Goal: Task Accomplishment & Management: Manage account settings

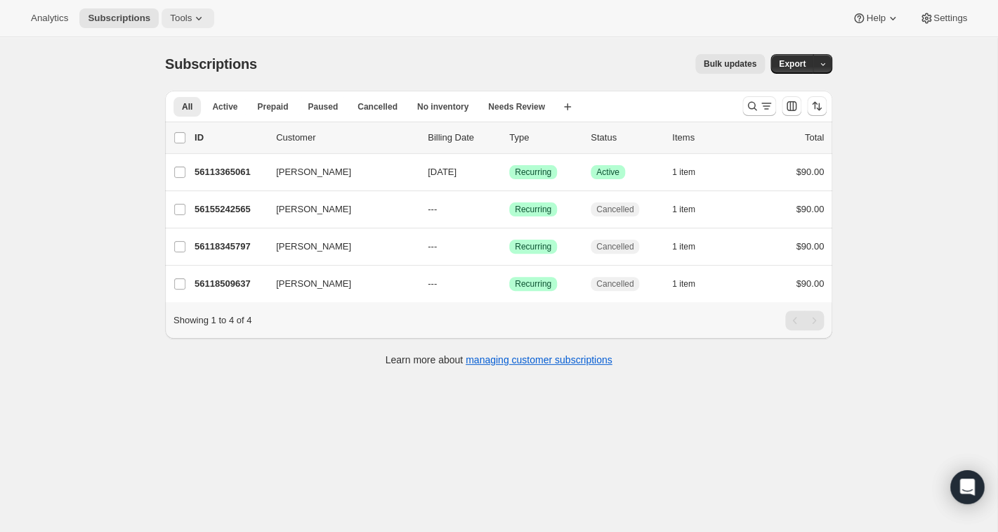
click at [200, 15] on icon at bounding box center [199, 18] width 14 height 14
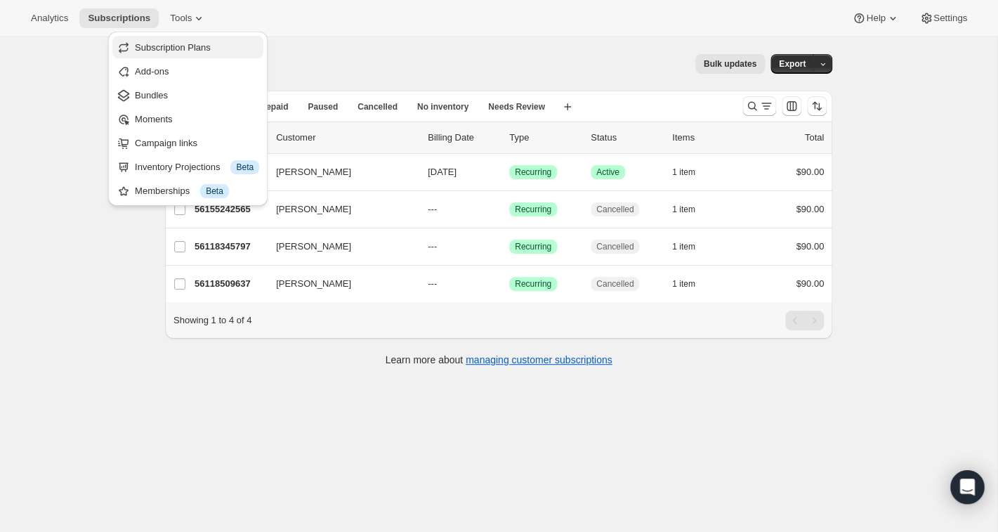
click at [183, 44] on span "Subscription Plans" at bounding box center [173, 47] width 76 height 11
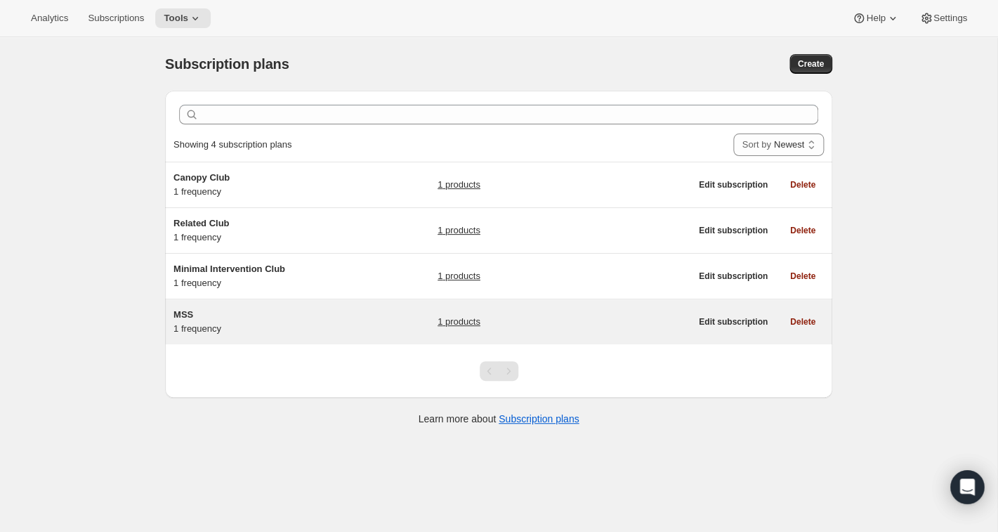
click at [193, 313] on span "MSS" at bounding box center [184, 314] width 20 height 11
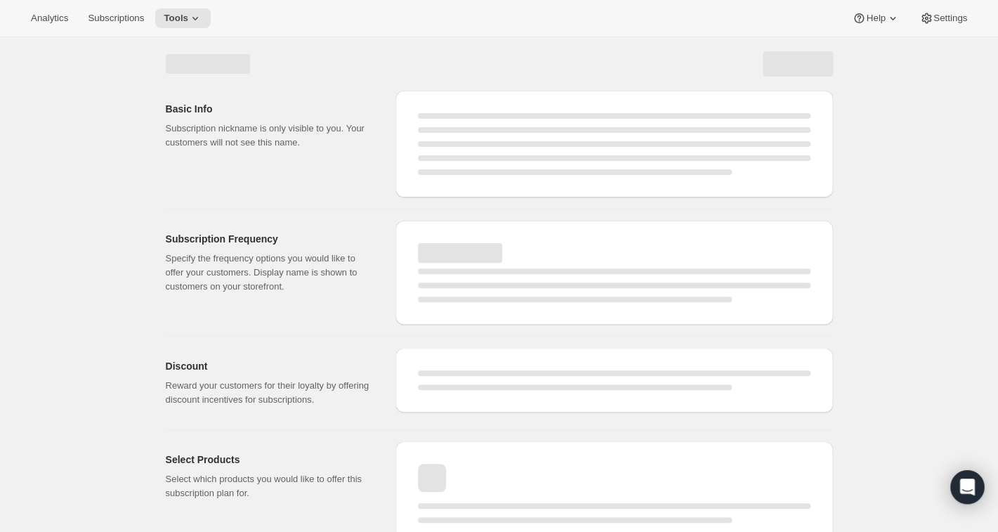
select select "WEEK"
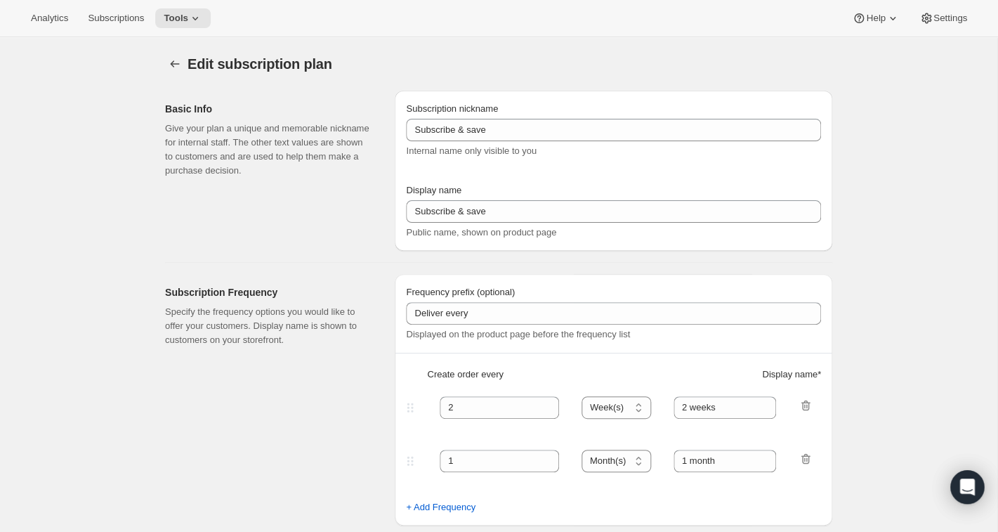
type input "MSS"
type input "Mutual Satisfaction Society"
type input "Deliver every"
type input "1"
select select "MONTH"
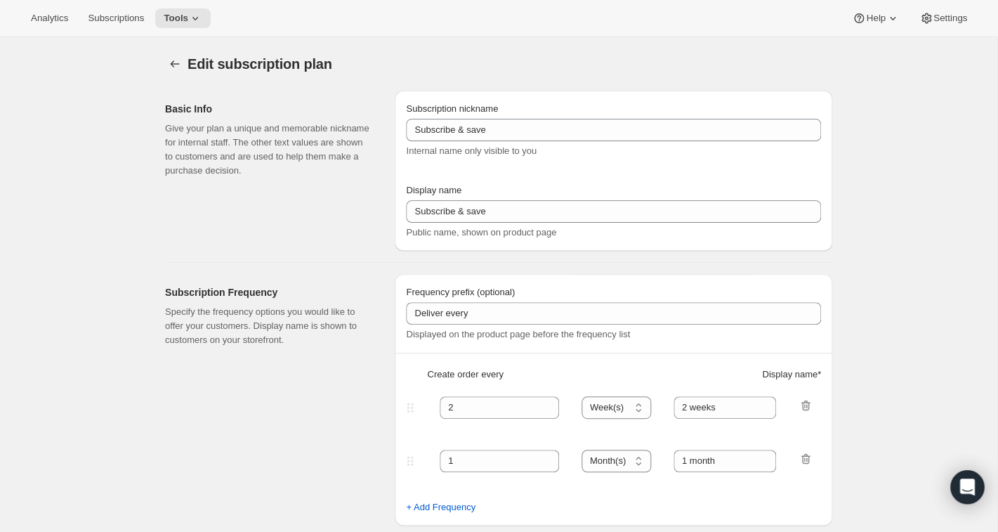
type input "month on the 15th."
checkbox input "true"
select select "MONTHDAY"
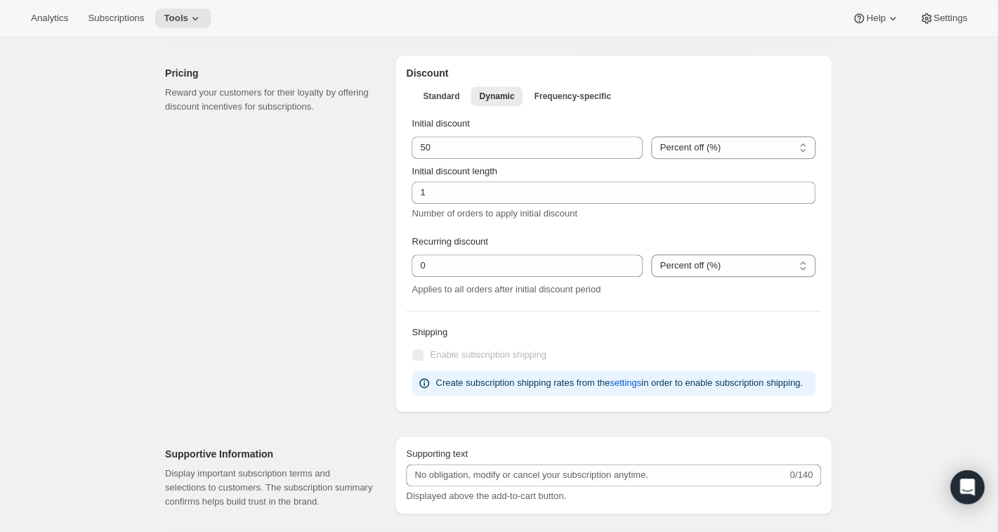
scroll to position [443, 0]
click at [202, 16] on icon at bounding box center [195, 18] width 14 height 14
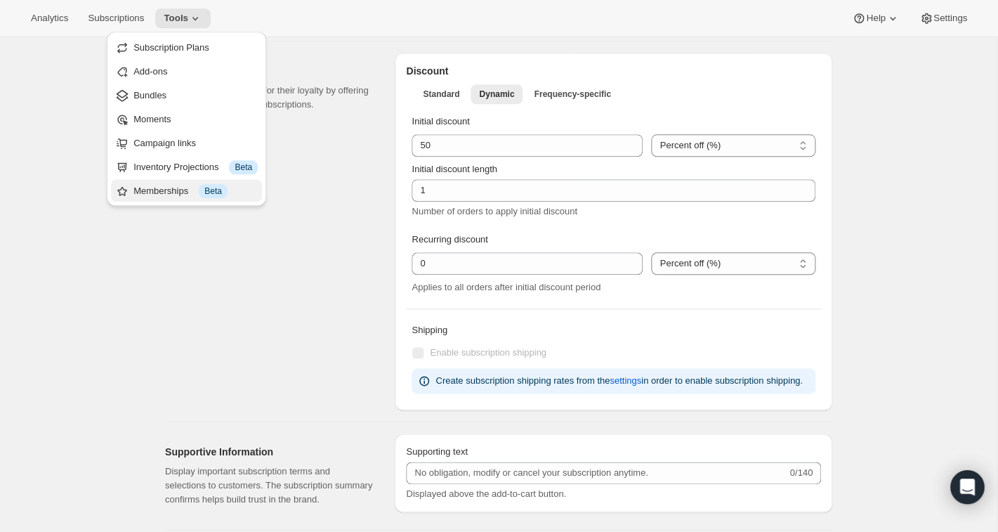
click at [165, 191] on div "Memberships Info Beta" at bounding box center [196, 191] width 124 height 14
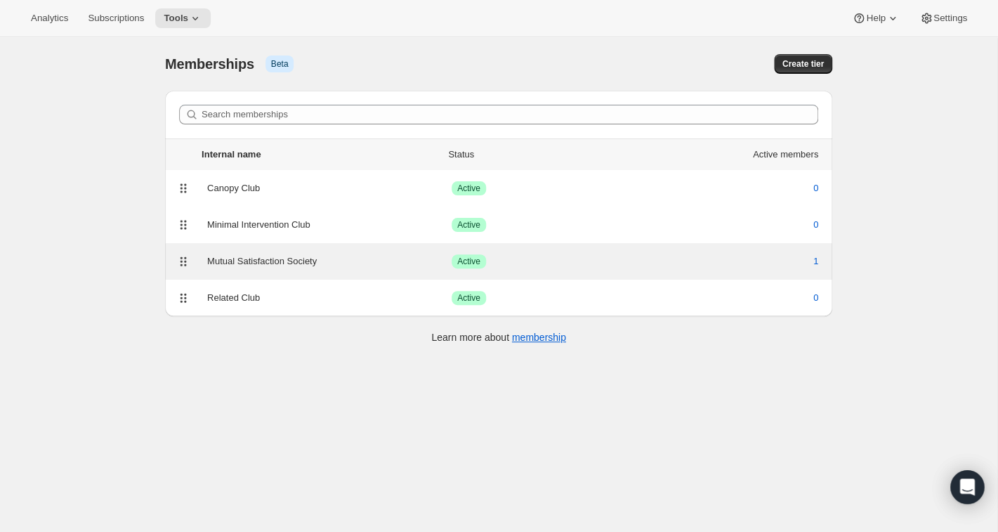
click at [252, 261] on div "Mutual Satisfaction Society" at bounding box center [329, 261] width 245 height 14
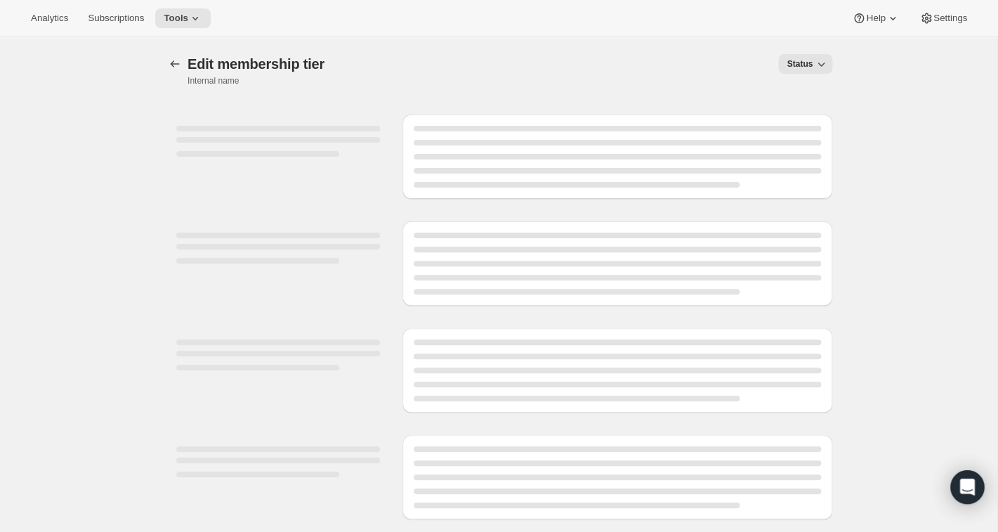
select select "products"
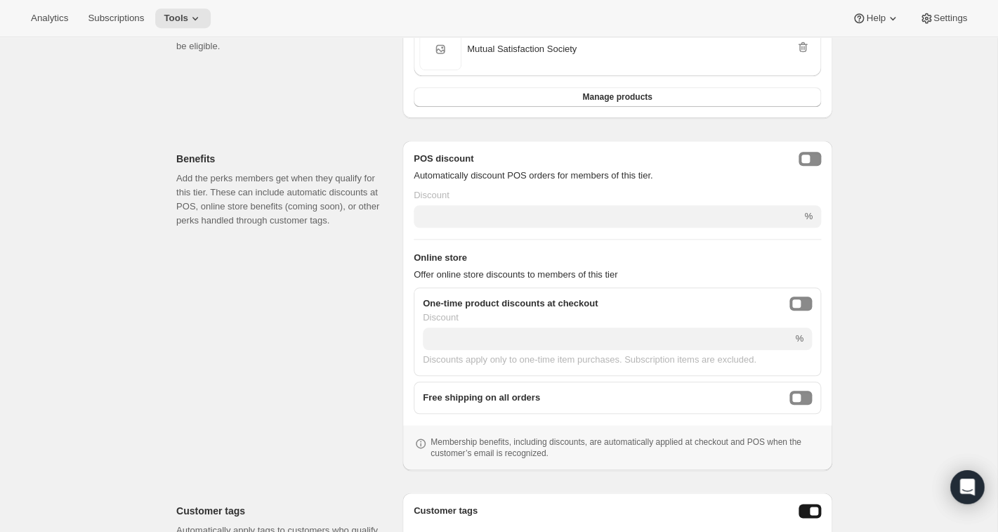
scroll to position [334, 0]
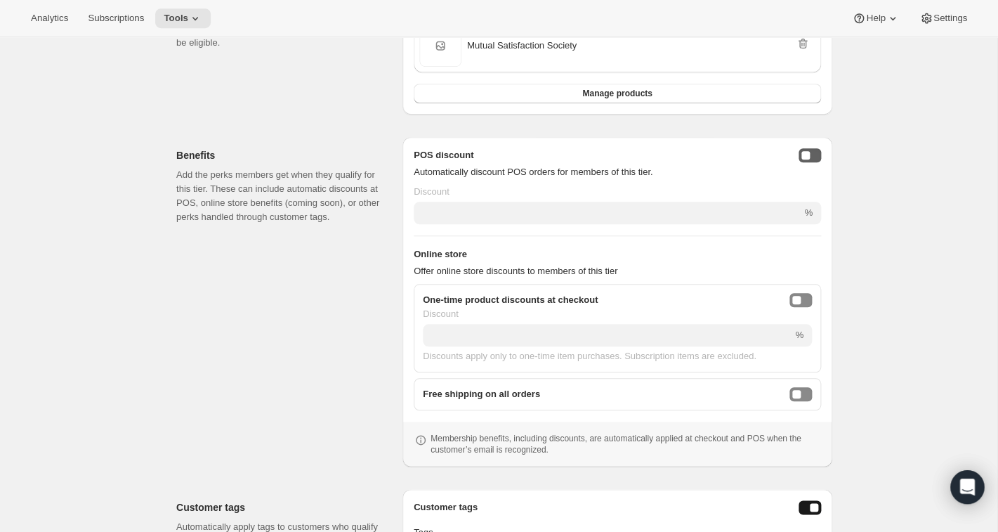
click at [816, 154] on button "posDiscountEnabled" at bounding box center [810, 155] width 22 height 14
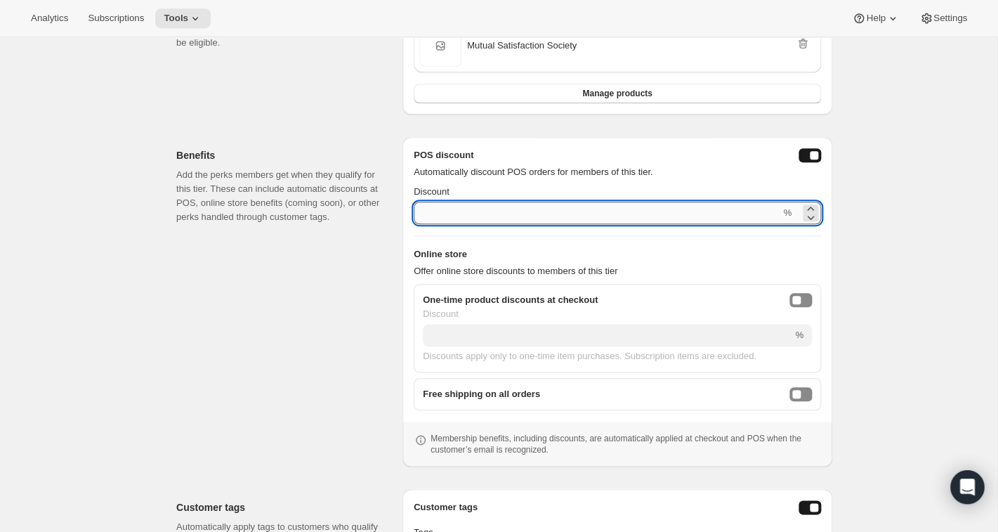
click at [702, 214] on input "Discount" at bounding box center [597, 213] width 367 height 22
type input "10"
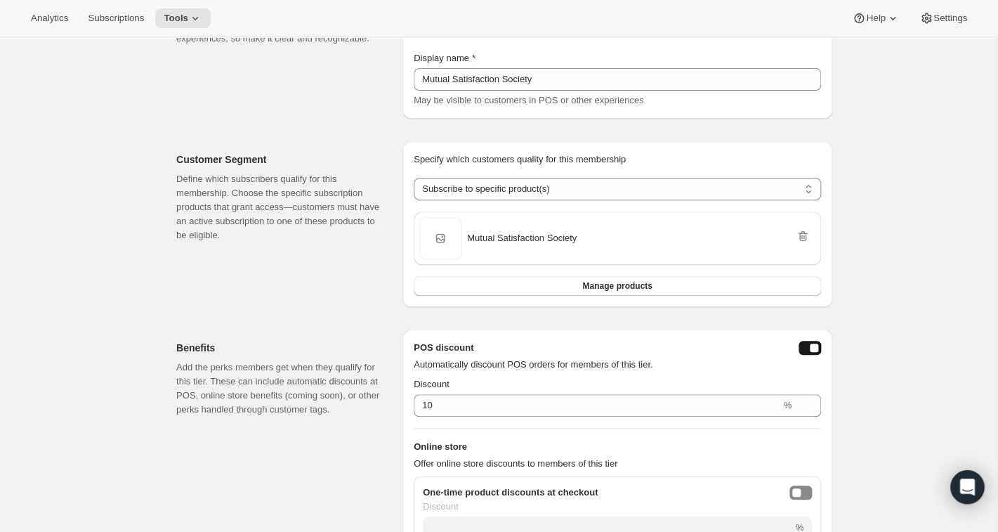
scroll to position [0, 0]
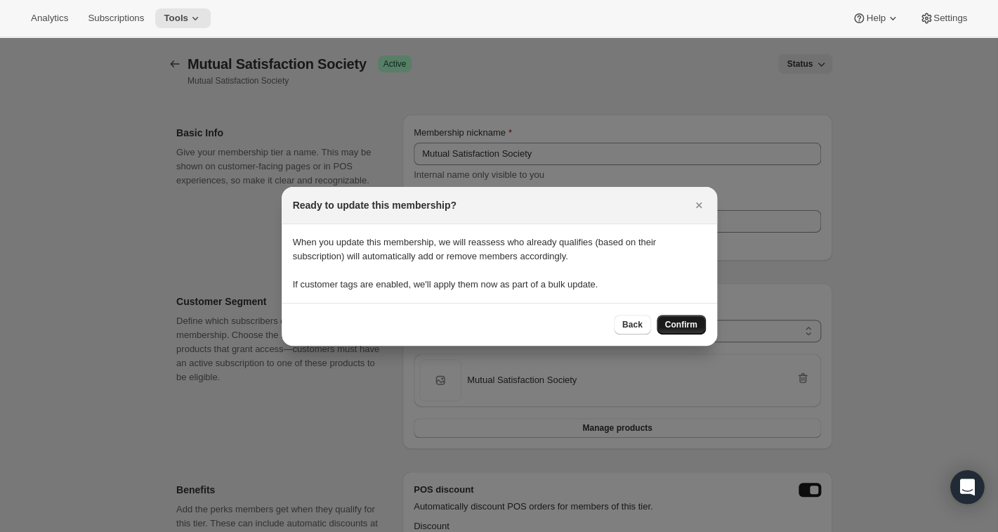
click at [686, 320] on span "Confirm" at bounding box center [681, 324] width 32 height 11
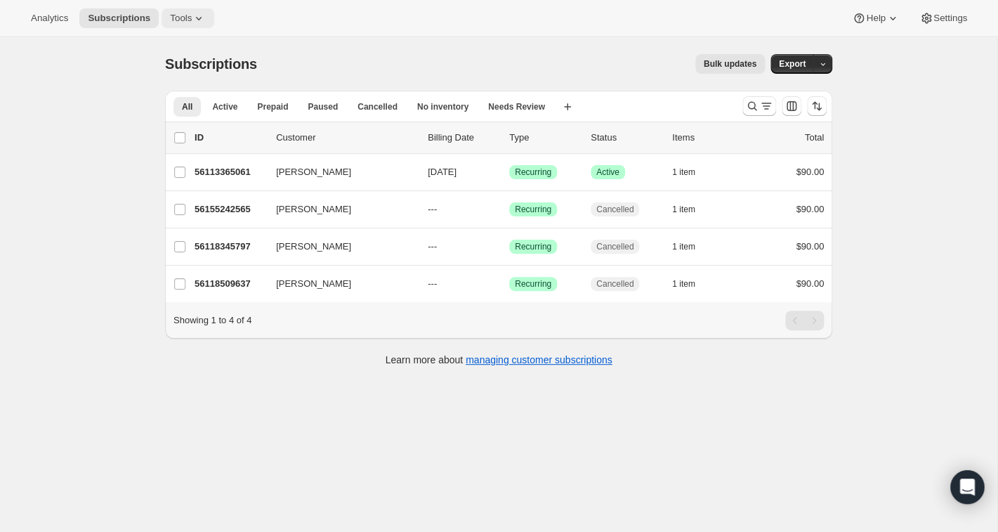
click at [203, 22] on icon at bounding box center [199, 18] width 14 height 14
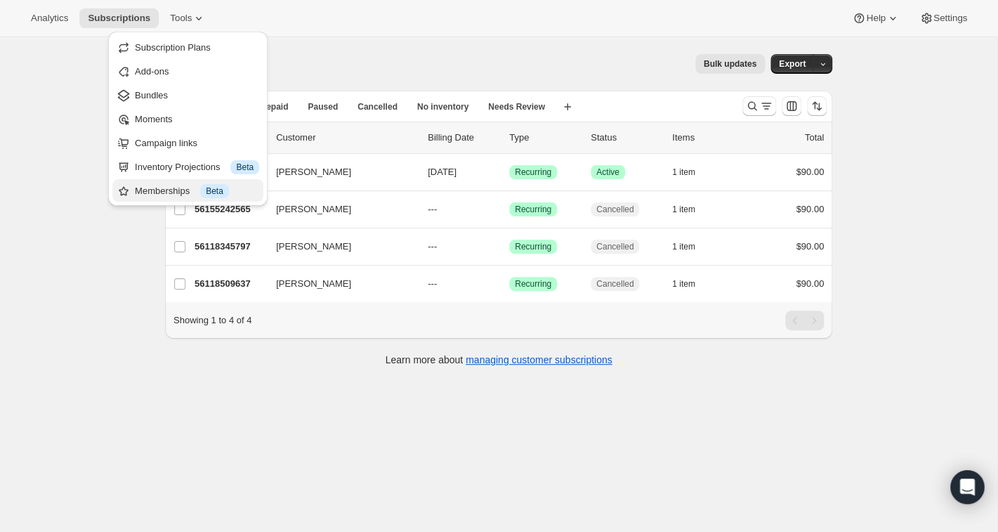
click at [158, 188] on div "Memberships Info Beta" at bounding box center [197, 191] width 124 height 14
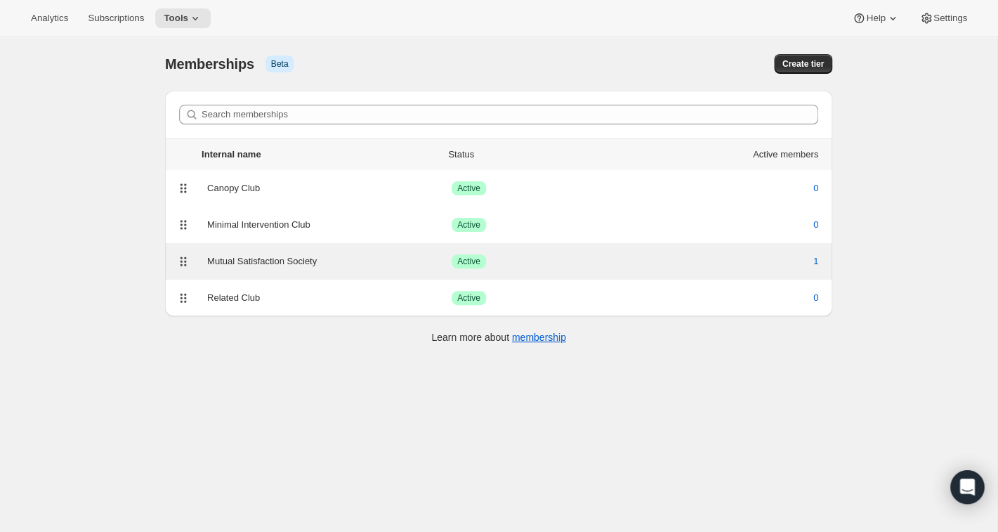
click at [235, 259] on div "Mutual Satisfaction Society" at bounding box center [329, 261] width 245 height 14
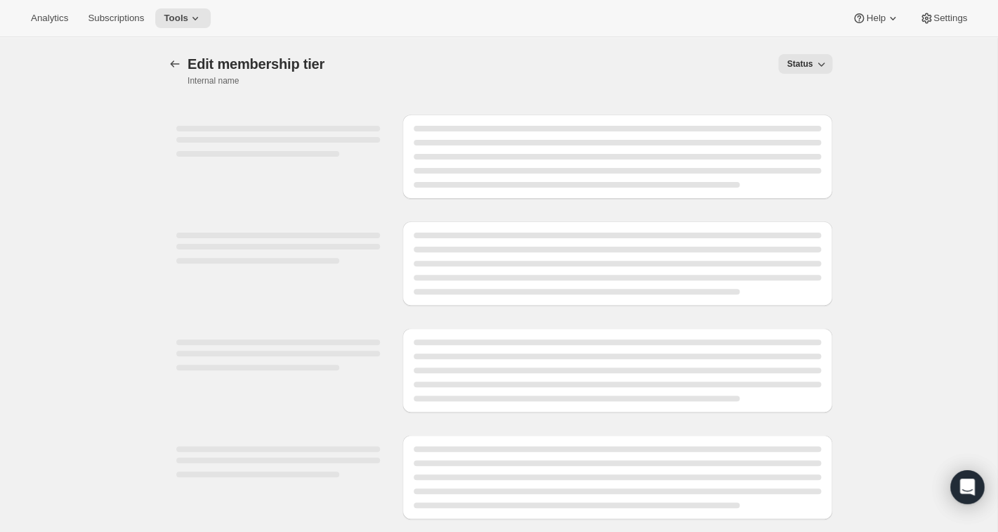
select select "products"
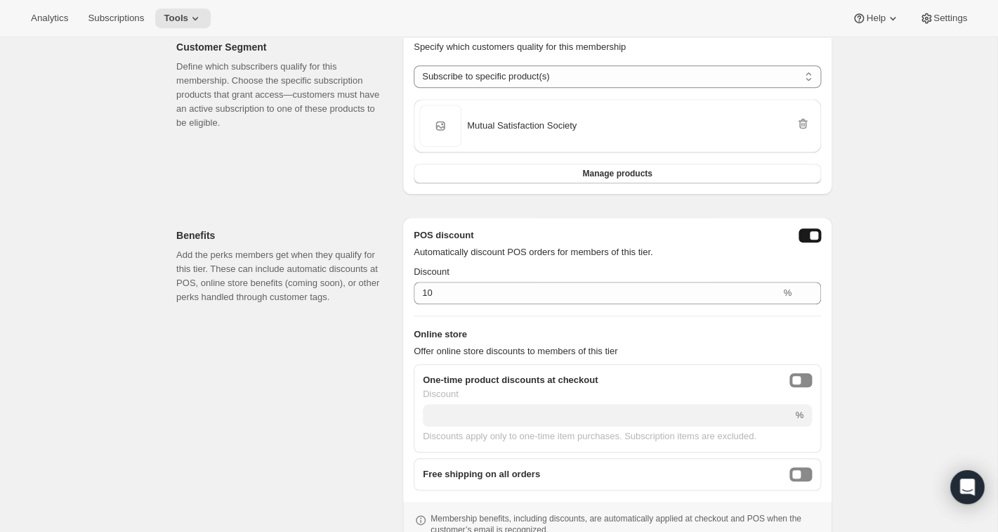
scroll to position [267, 0]
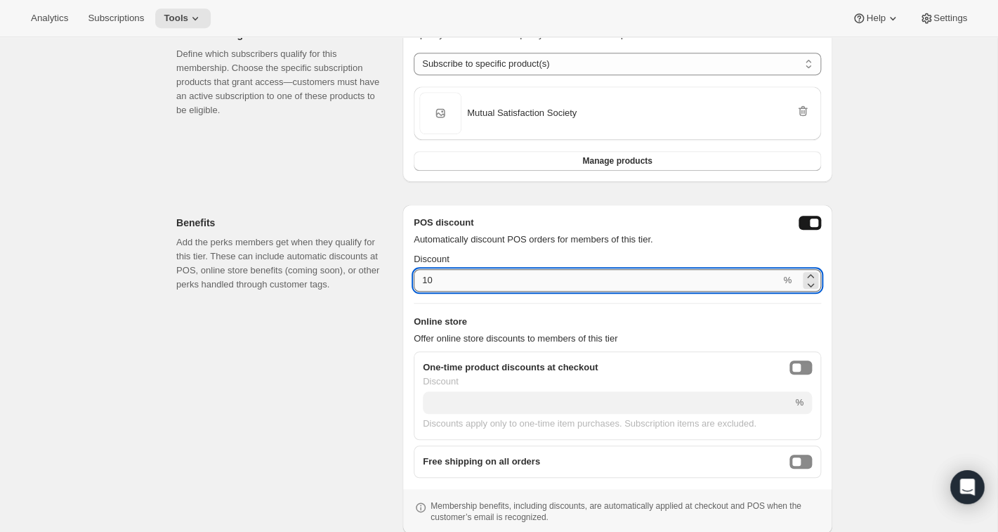
drag, startPoint x: 452, startPoint y: 275, endPoint x: 422, endPoint y: 276, distance: 30.2
click at [422, 276] on input "10" at bounding box center [597, 280] width 367 height 22
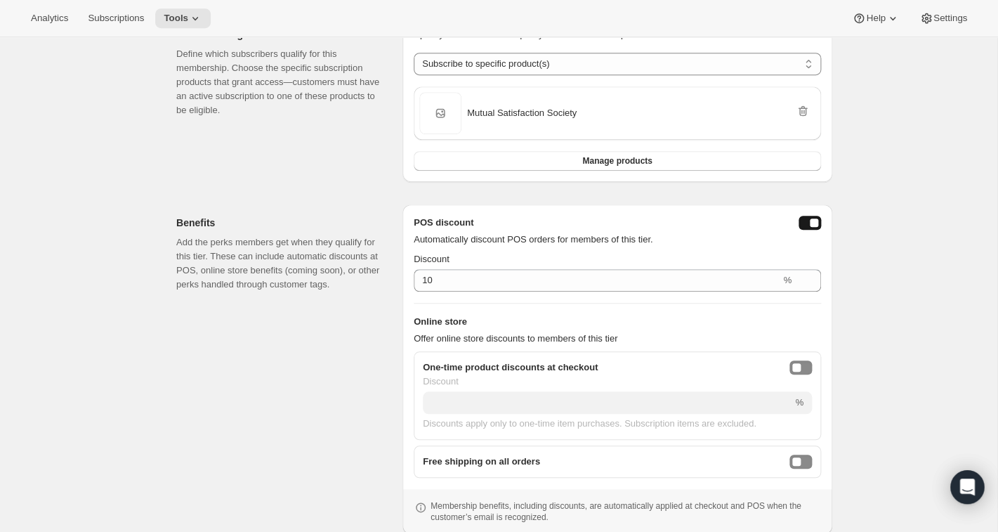
click at [802, 224] on button "posDiscountEnabled" at bounding box center [810, 223] width 22 height 14
click at [202, 18] on icon at bounding box center [195, 18] width 14 height 14
click at [200, 19] on icon at bounding box center [195, 18] width 14 height 14
click at [176, 29] on div "Analytics Subscriptions Tools Help Settings" at bounding box center [499, 18] width 998 height 37
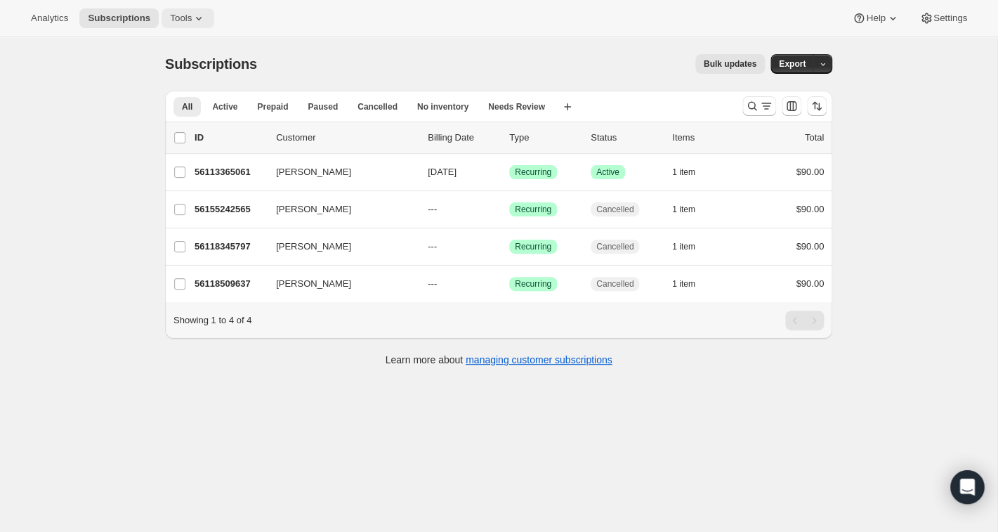
click at [203, 21] on icon at bounding box center [199, 18] width 14 height 14
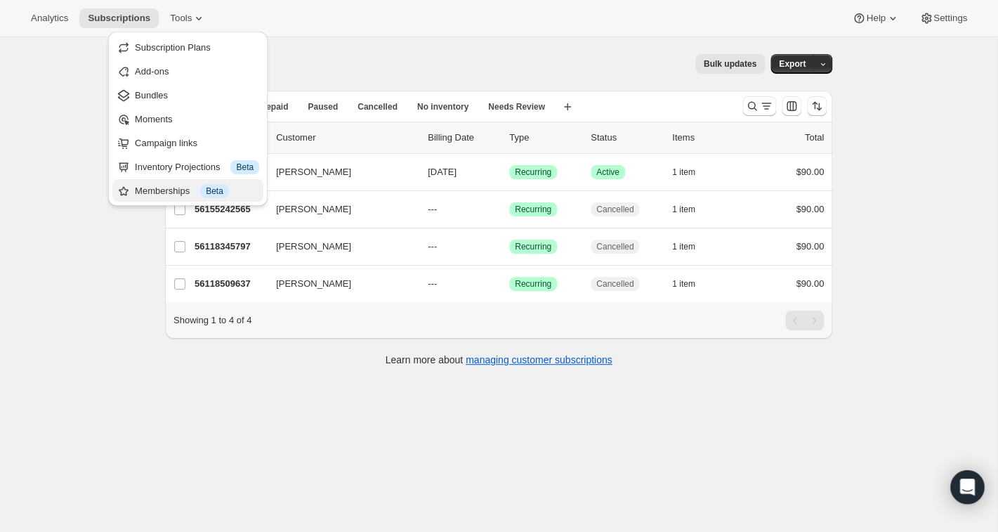
click at [178, 186] on div "Memberships Info Beta" at bounding box center [197, 191] width 124 height 14
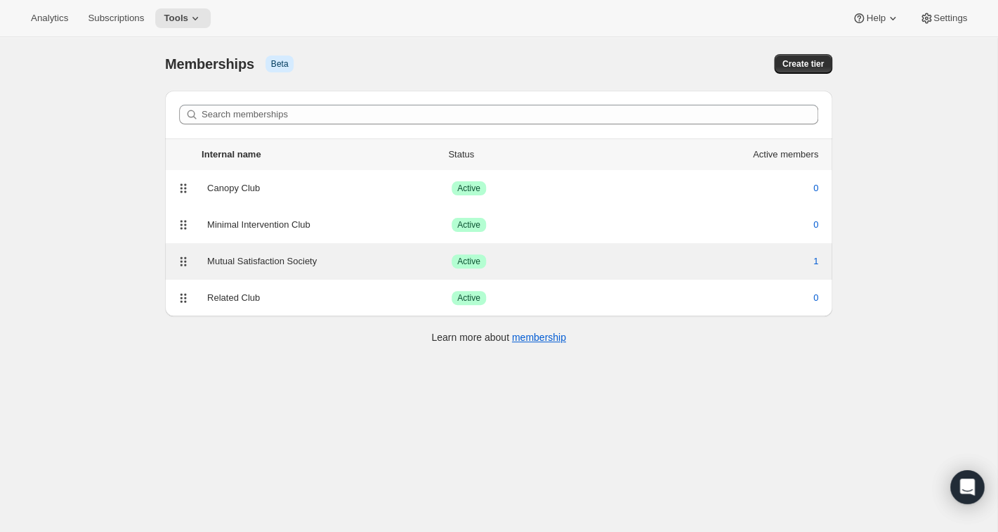
click at [222, 259] on div "Mutual Satisfaction Society" at bounding box center [329, 261] width 245 height 14
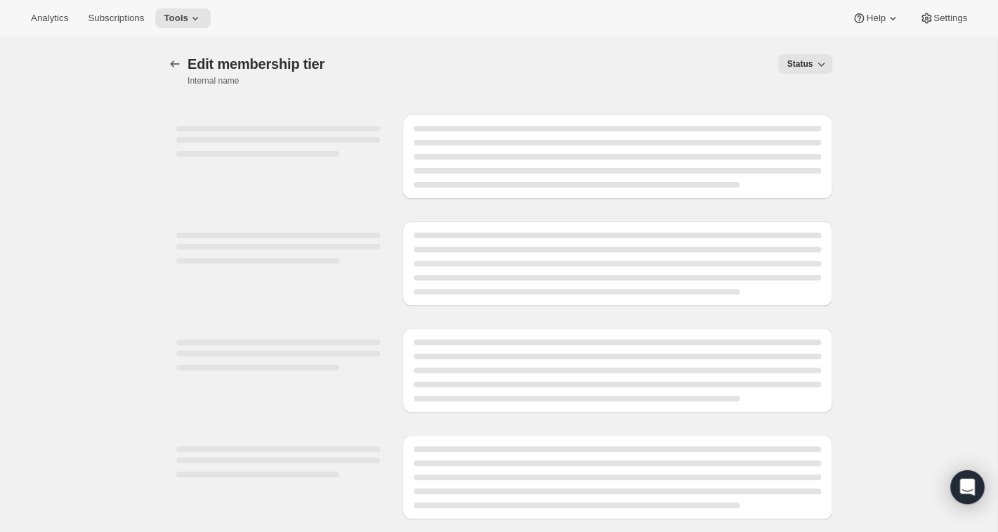
select select "products"
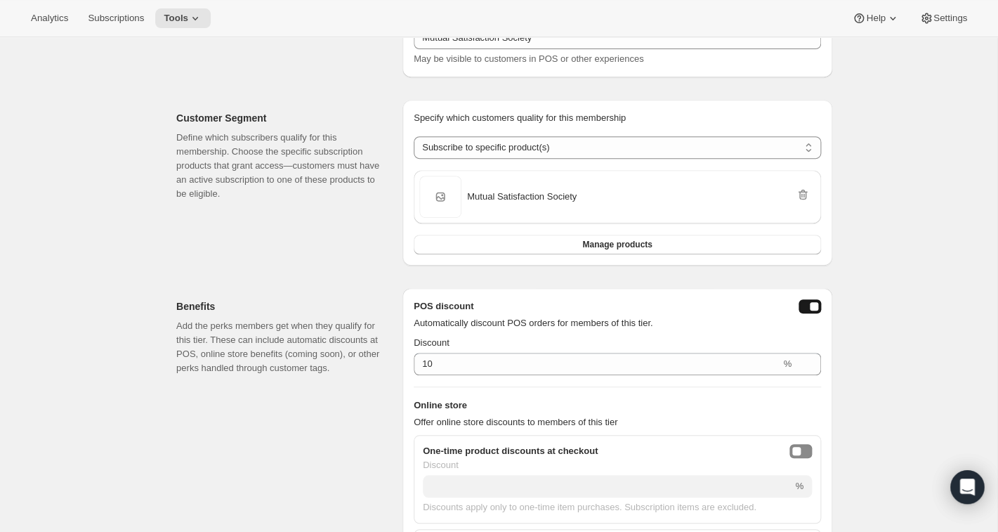
scroll to position [187, 0]
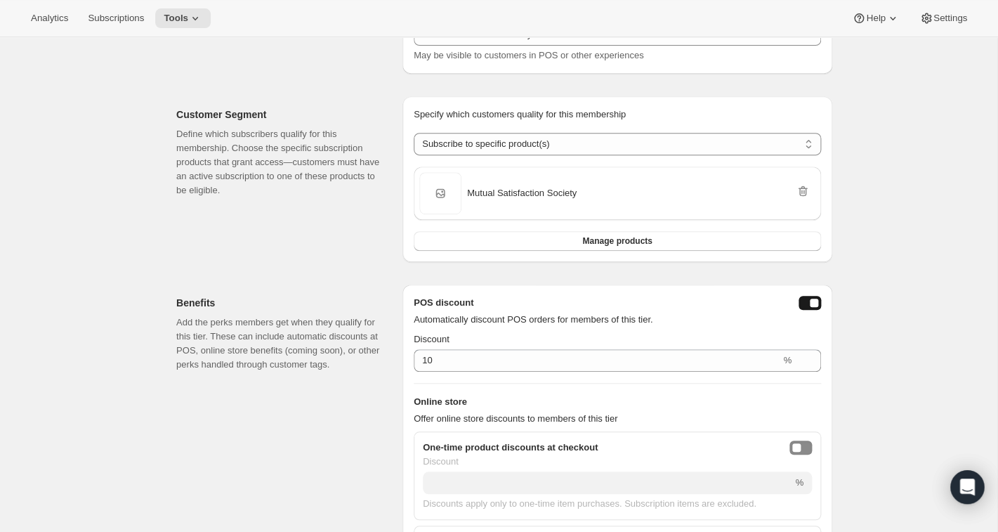
click at [806, 307] on button "posDiscountEnabled" at bounding box center [810, 303] width 22 height 14
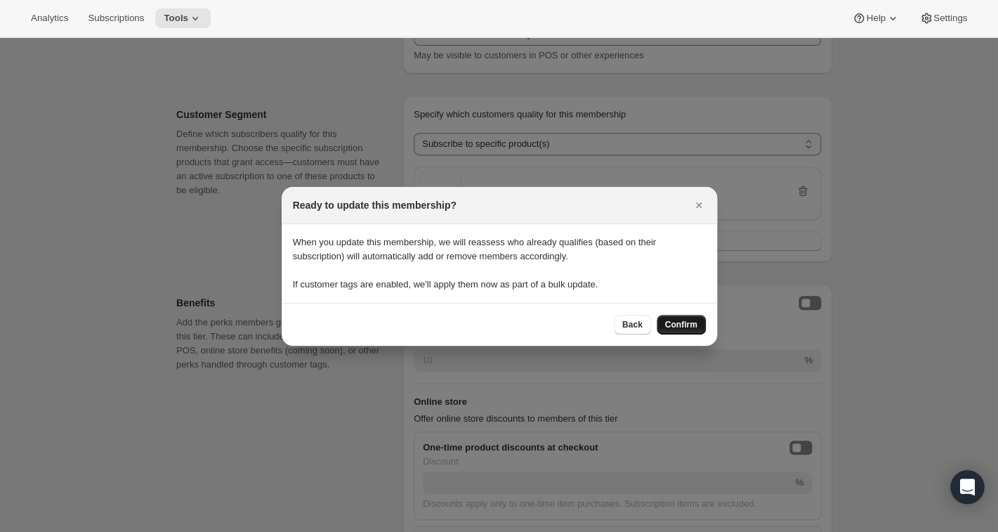
click at [694, 320] on span "Confirm" at bounding box center [681, 324] width 32 height 11
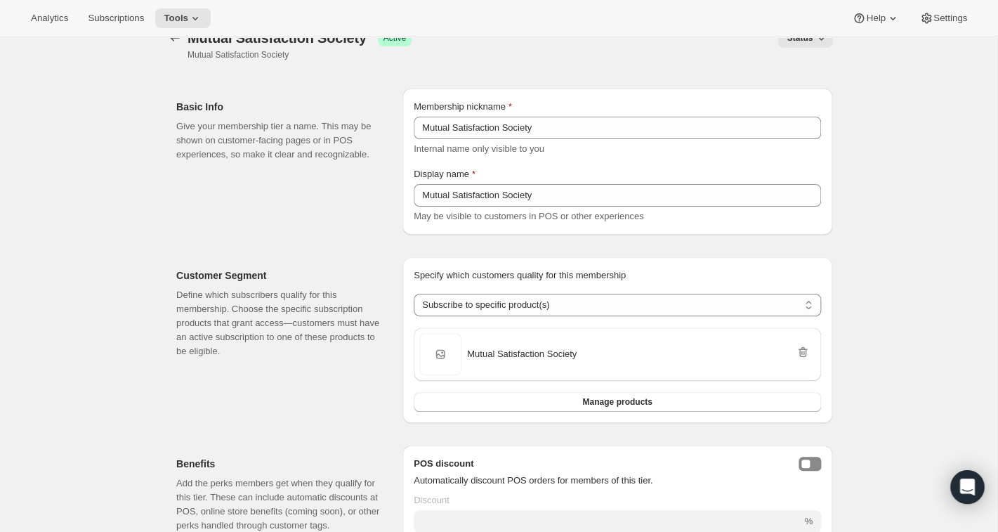
scroll to position [0, 0]
